Goal: Find specific page/section: Find specific page/section

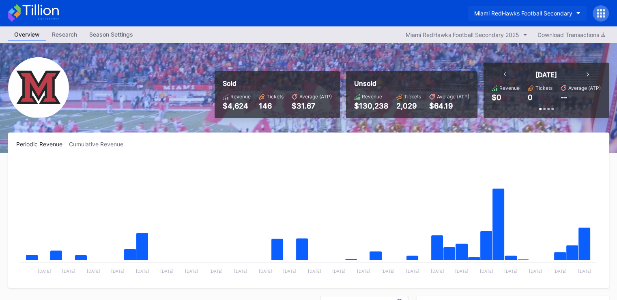
click at [508, 11] on div "Miami RedHawks Football Secondary" at bounding box center [523, 13] width 98 height 7
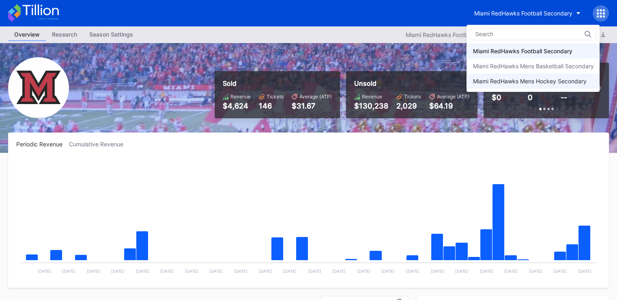
click at [508, 77] on div "Miami RedHawks Mens Hockey Secondary" at bounding box center [533, 80] width 133 height 15
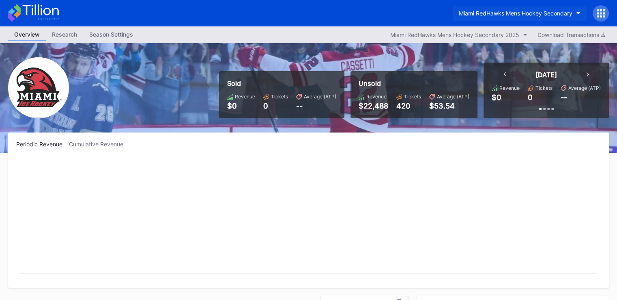
click at [513, 12] on div "Miami RedHawks Mens Hockey Secondary" at bounding box center [516, 13] width 114 height 7
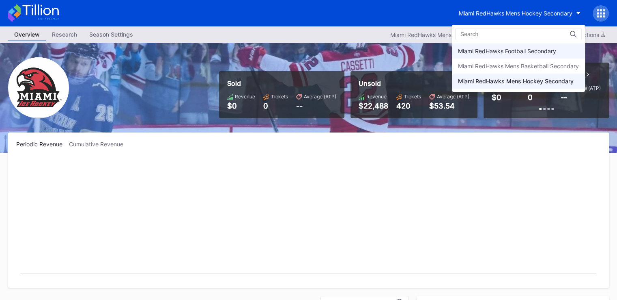
click at [477, 52] on div "Miami RedHawks Football Secondary" at bounding box center [507, 50] width 98 height 7
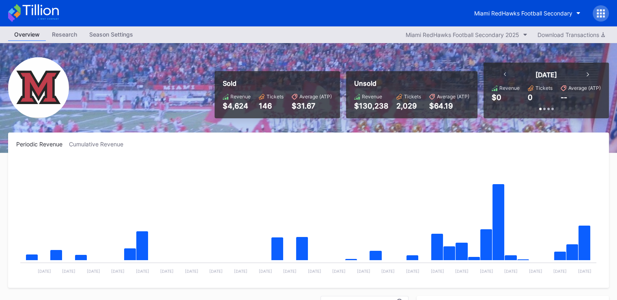
click at [177, 19] on div "Miami RedHawks Football Secondary" at bounding box center [308, 13] width 617 height 26
